Goal: Navigation & Orientation: Find specific page/section

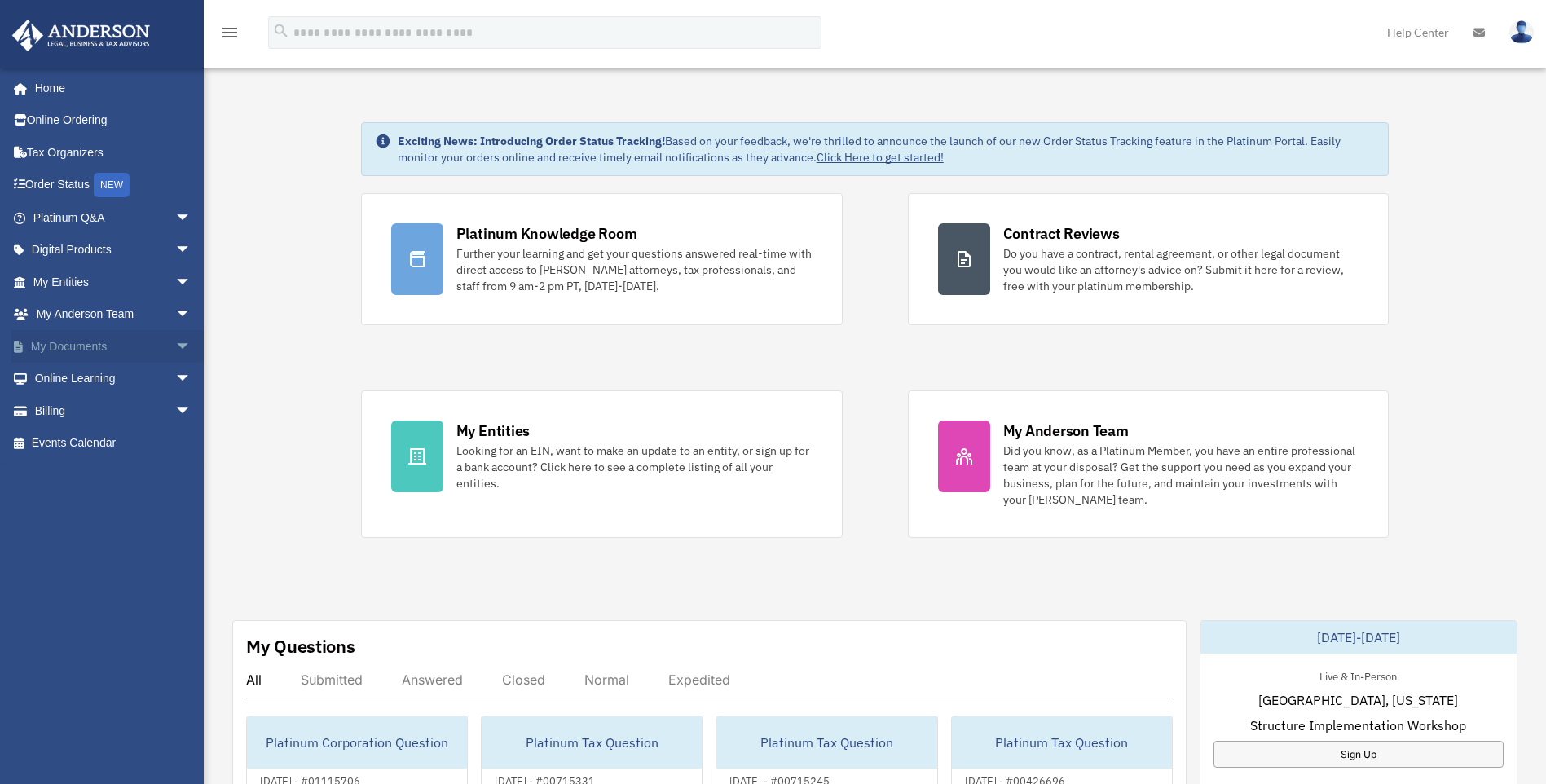
click at [175, 342] on span "arrow_drop_down" at bounding box center [191, 347] width 33 height 34
click at [175, 283] on span "arrow_drop_down" at bounding box center [191, 283] width 33 height 34
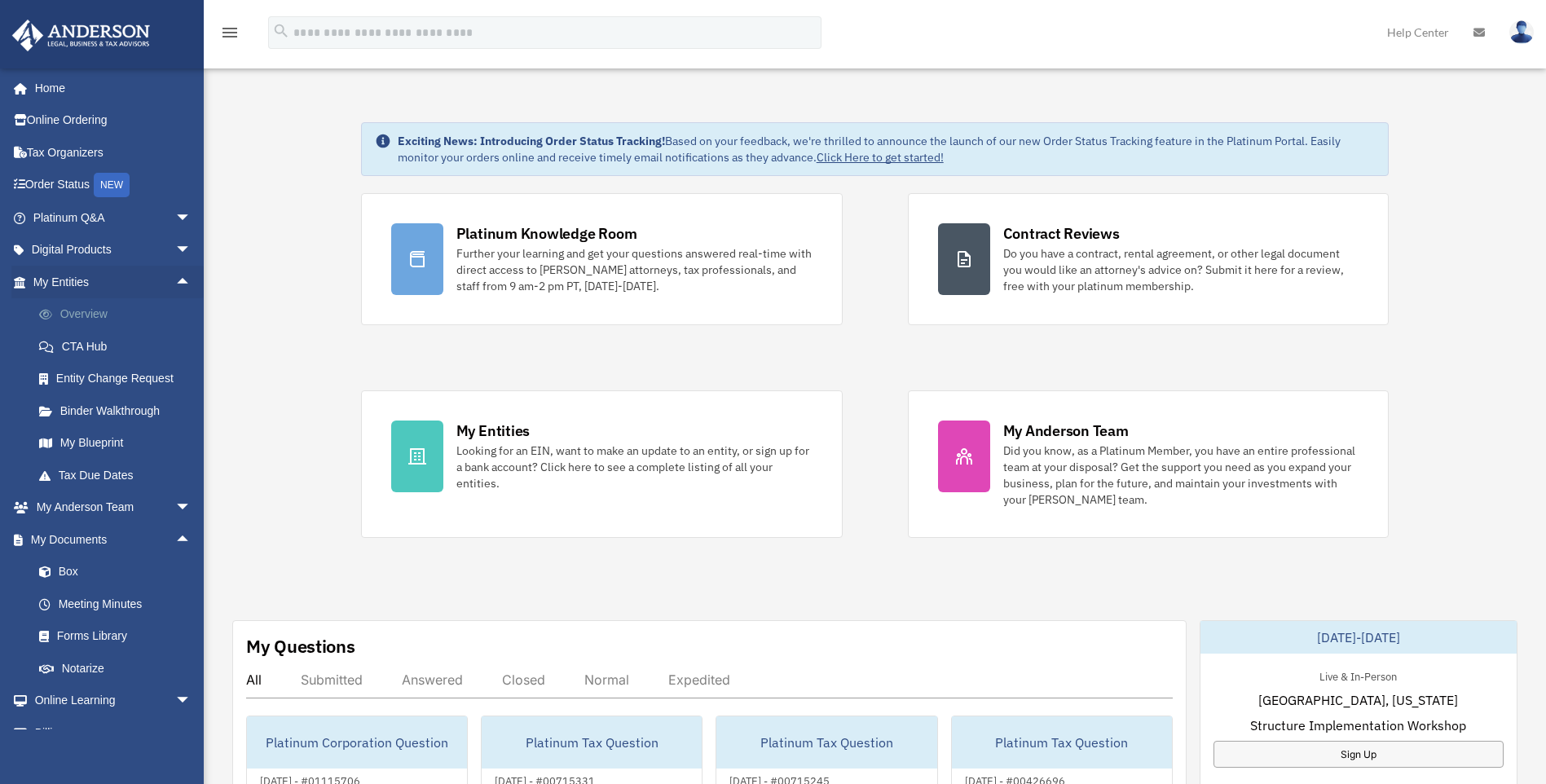
click at [103, 311] on link "Overview" at bounding box center [120, 314] width 193 height 33
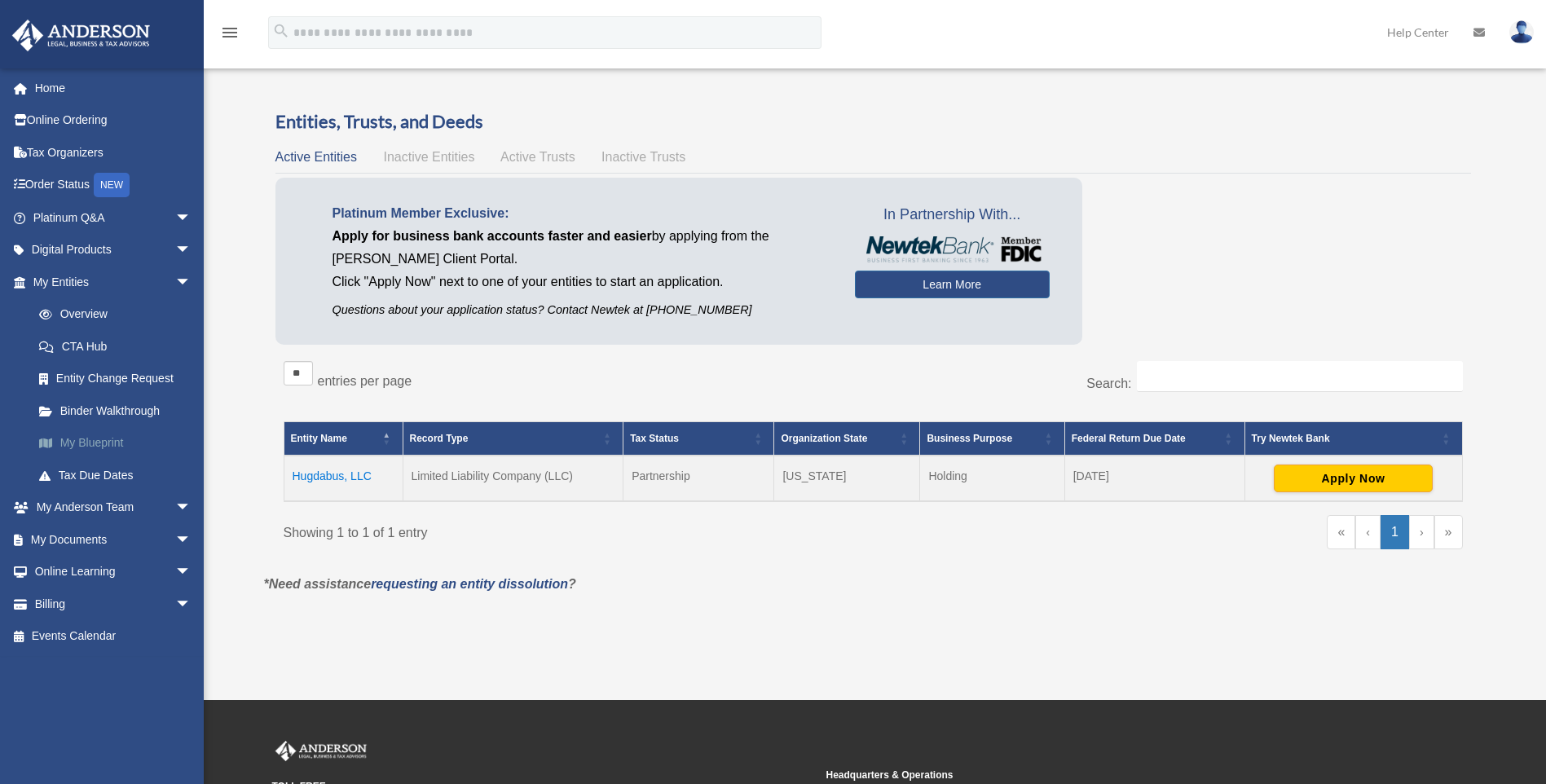
click at [113, 444] on link "My Blueprint" at bounding box center [120, 443] width 193 height 33
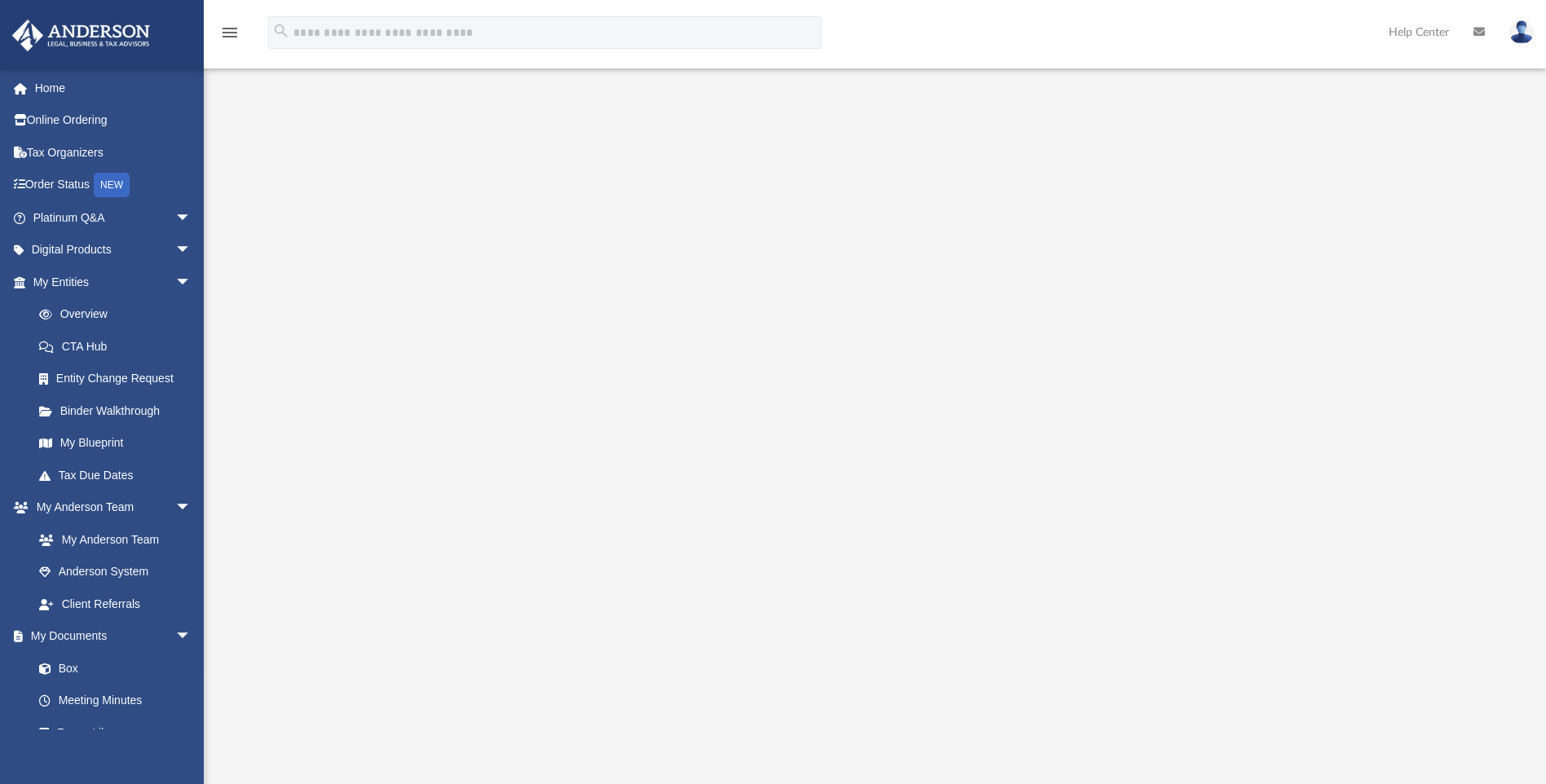
click at [398, 303] on div at bounding box center [874, 439] width 1208 height 652
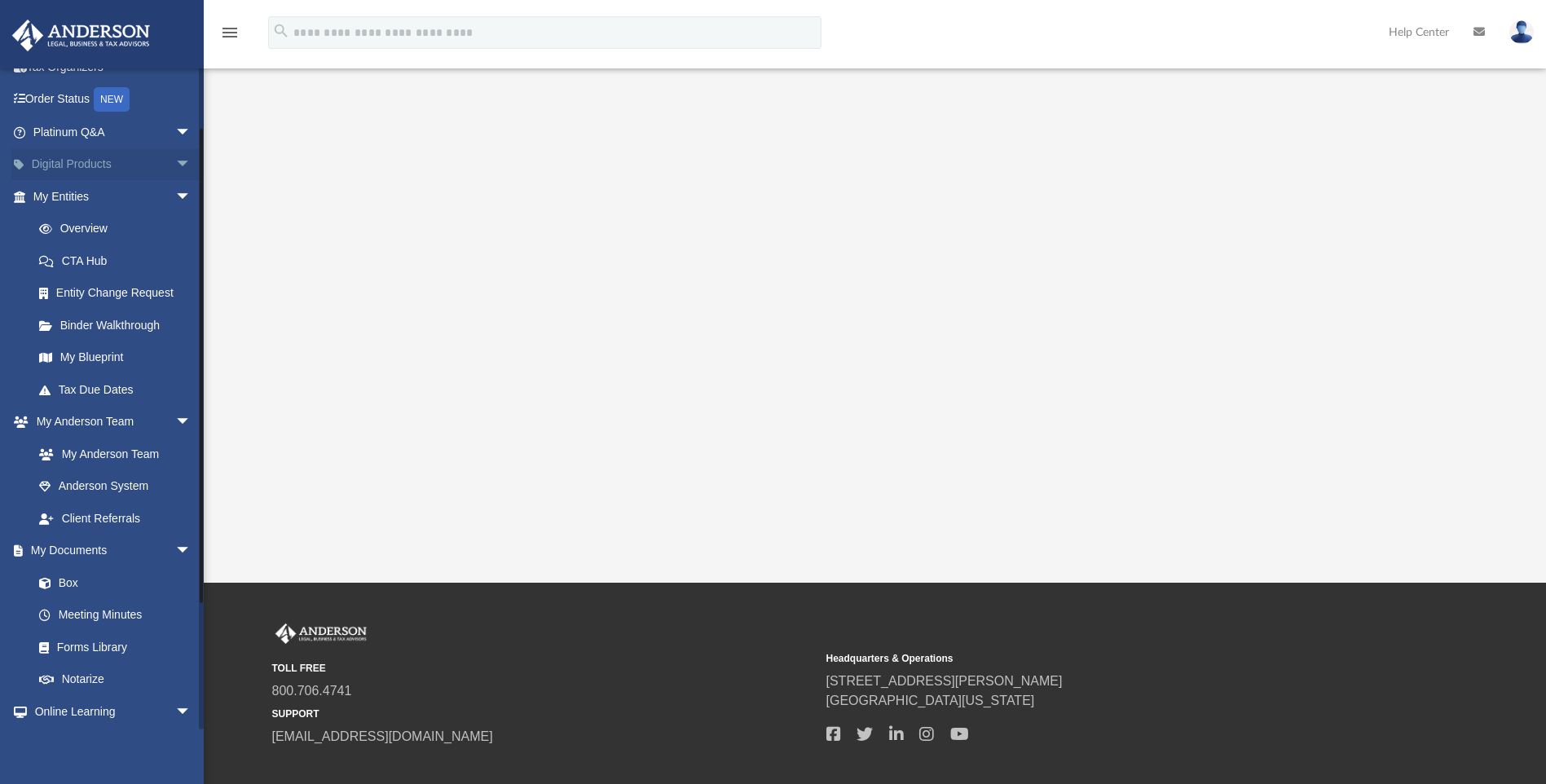
scroll to position [4, 0]
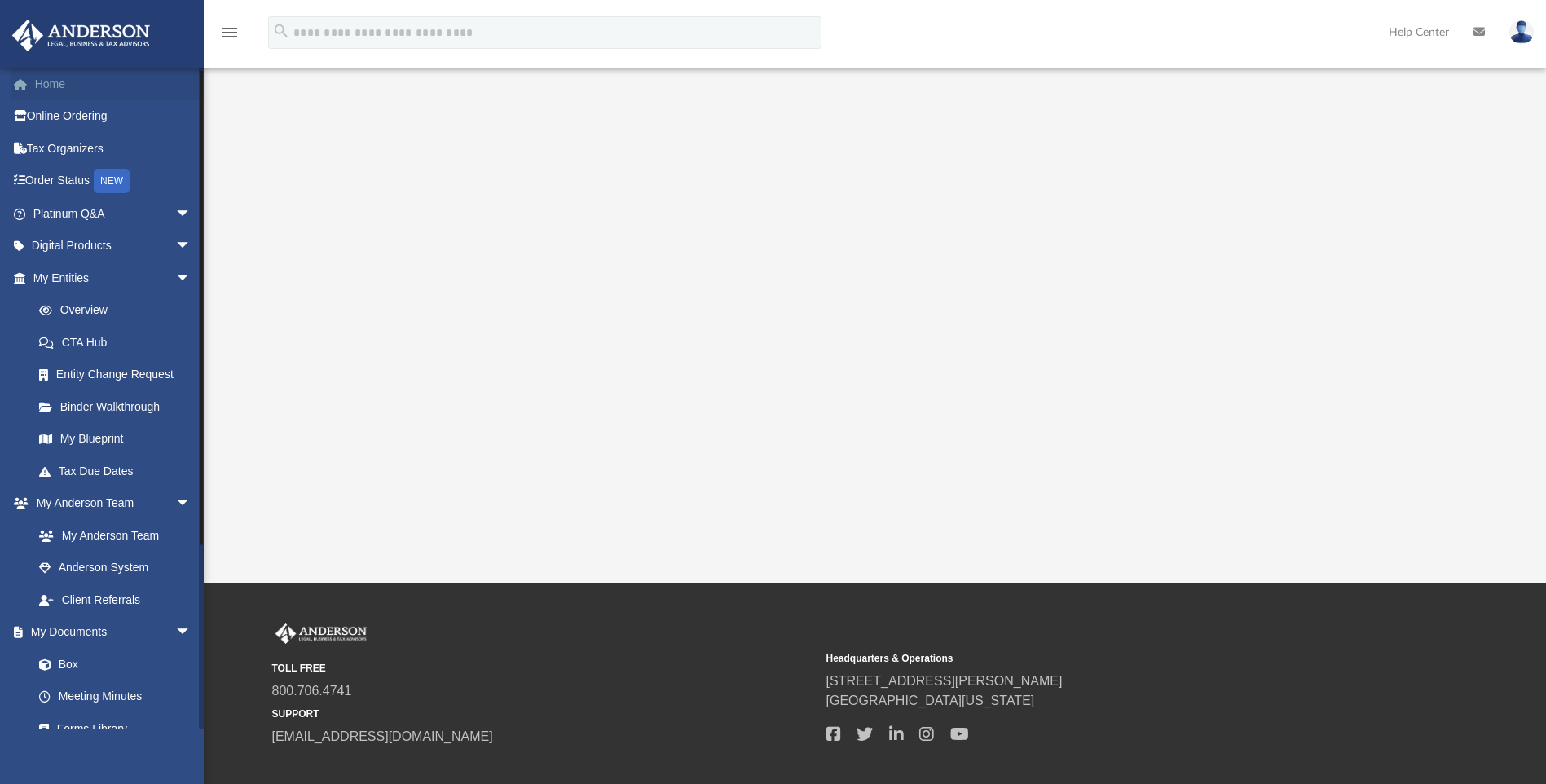
click at [46, 78] on link "Home" at bounding box center [113, 83] width 205 height 33
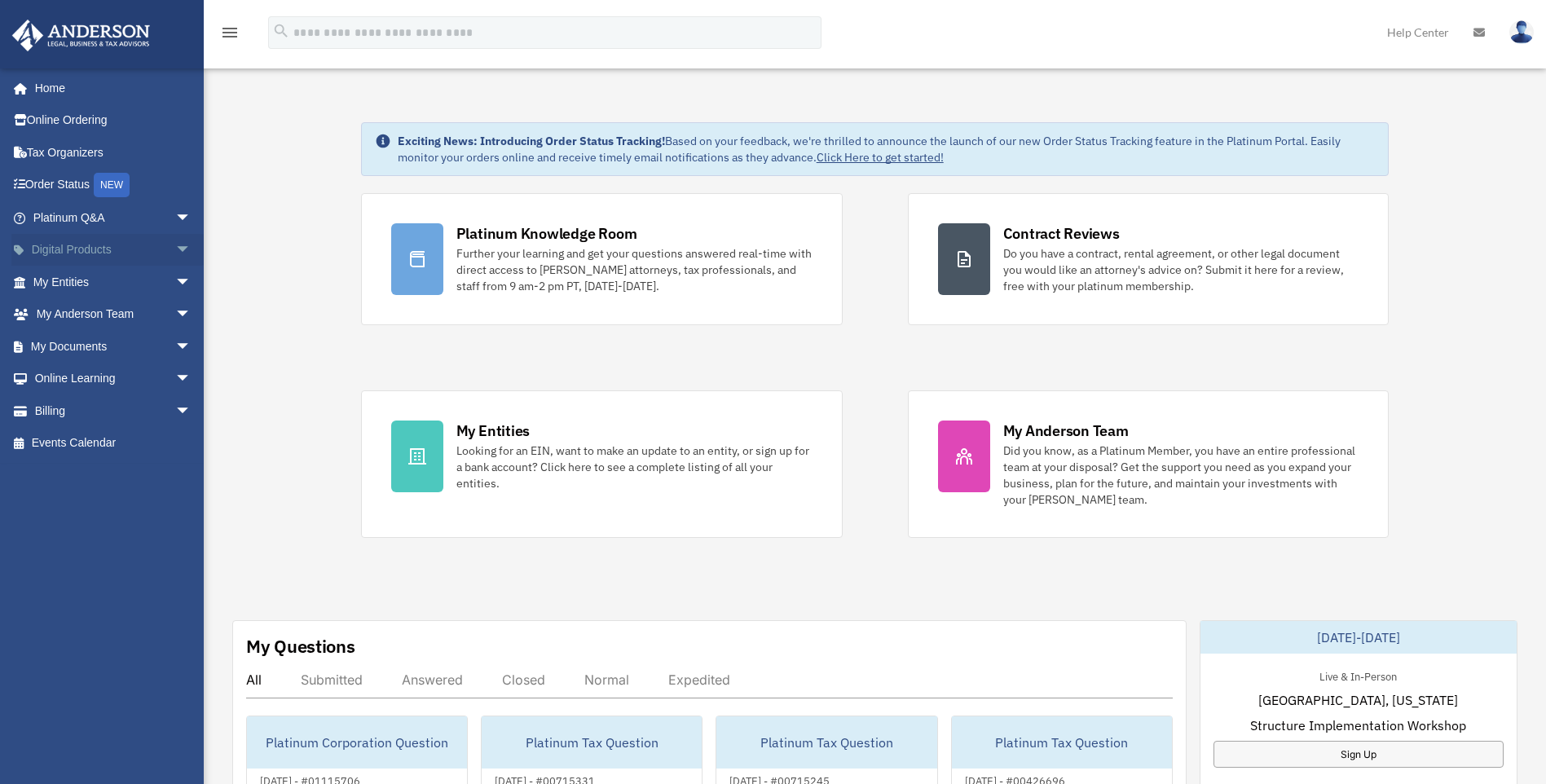
click at [175, 247] on span "arrow_drop_down" at bounding box center [191, 251] width 33 height 34
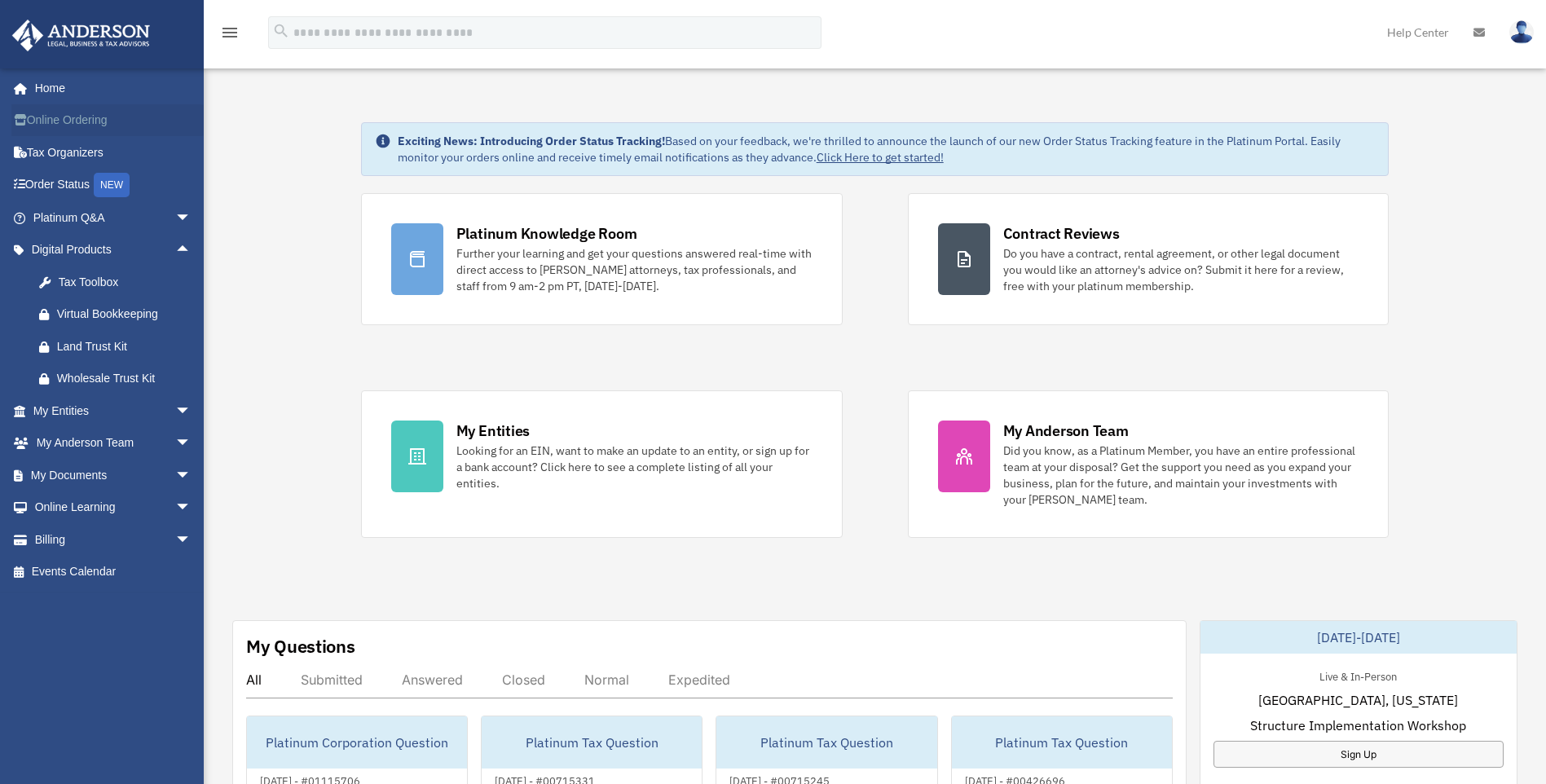
click at [66, 120] on link "Online Ordering" at bounding box center [113, 120] width 205 height 33
